Goal: Information Seeking & Learning: Find specific fact

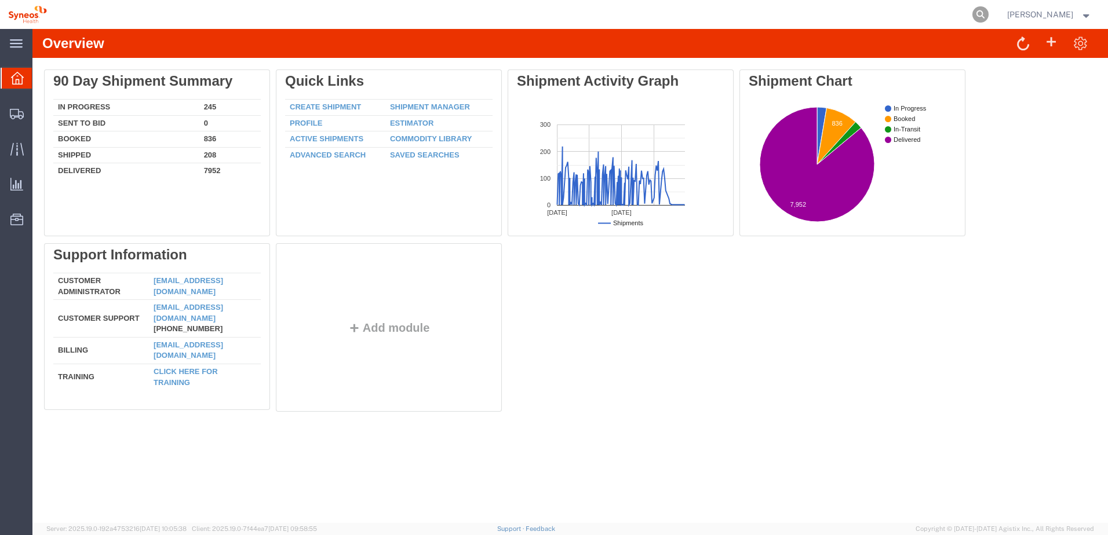
click at [988, 9] on icon at bounding box center [980, 14] width 16 height 16
click at [873, 16] on input "search" at bounding box center [796, 15] width 352 height 28
click at [807, 15] on input "search" at bounding box center [796, 15] width 352 height 28
paste input "56818766"
type input "56818766"
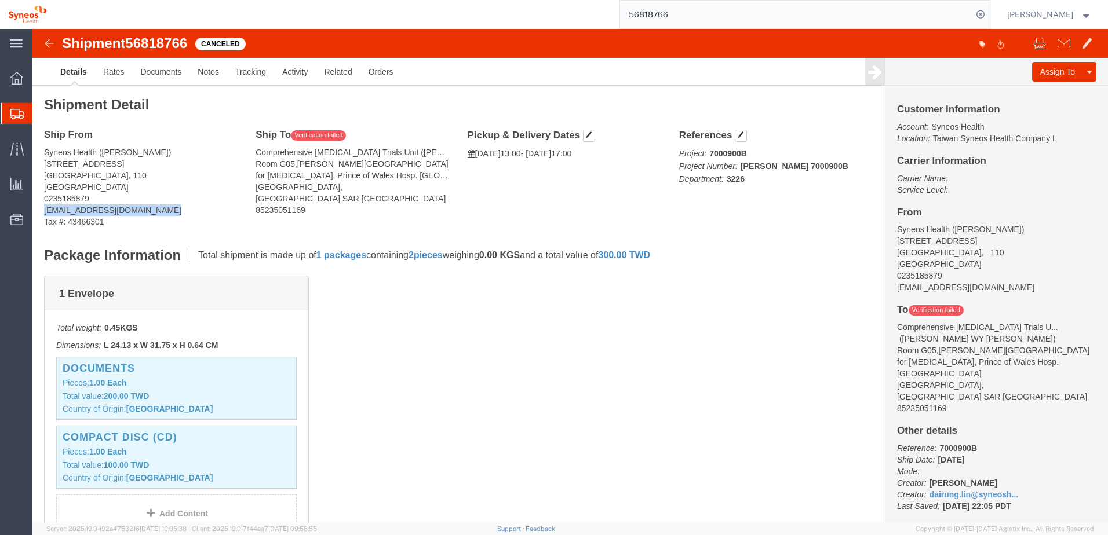
drag, startPoint x: 126, startPoint y: 182, endPoint x: 13, endPoint y: 183, distance: 112.4
click address "Syneos Health ([PERSON_NAME]) [STREET_ADDRESS] 0235185879 [EMAIL_ADDRESS][DOMAI…"
drag, startPoint x: 13, startPoint y: 183, endPoint x: 28, endPoint y: 185, distance: 14.7
copy address "[EMAIL_ADDRESS][DOMAIN_NAME]"
